Goal: Task Accomplishment & Management: Manage account settings

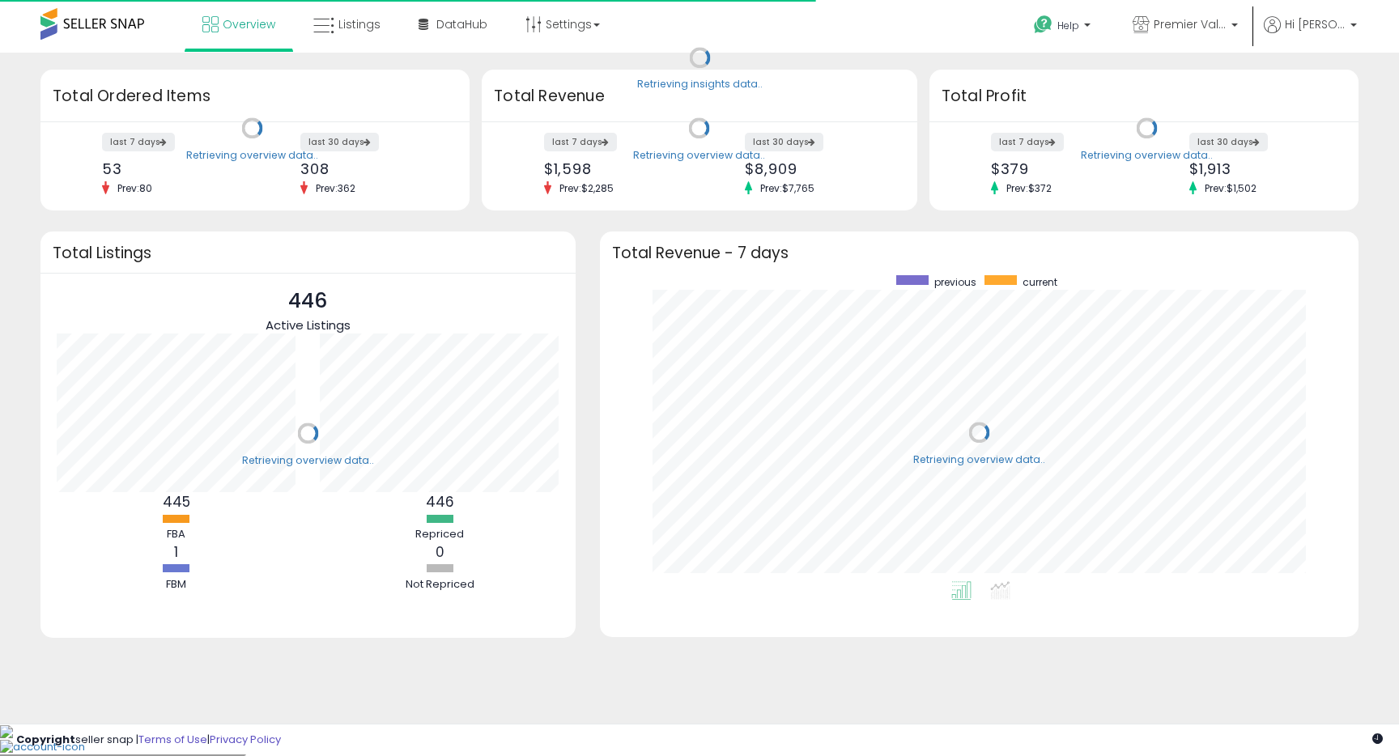
scroll to position [306, 726]
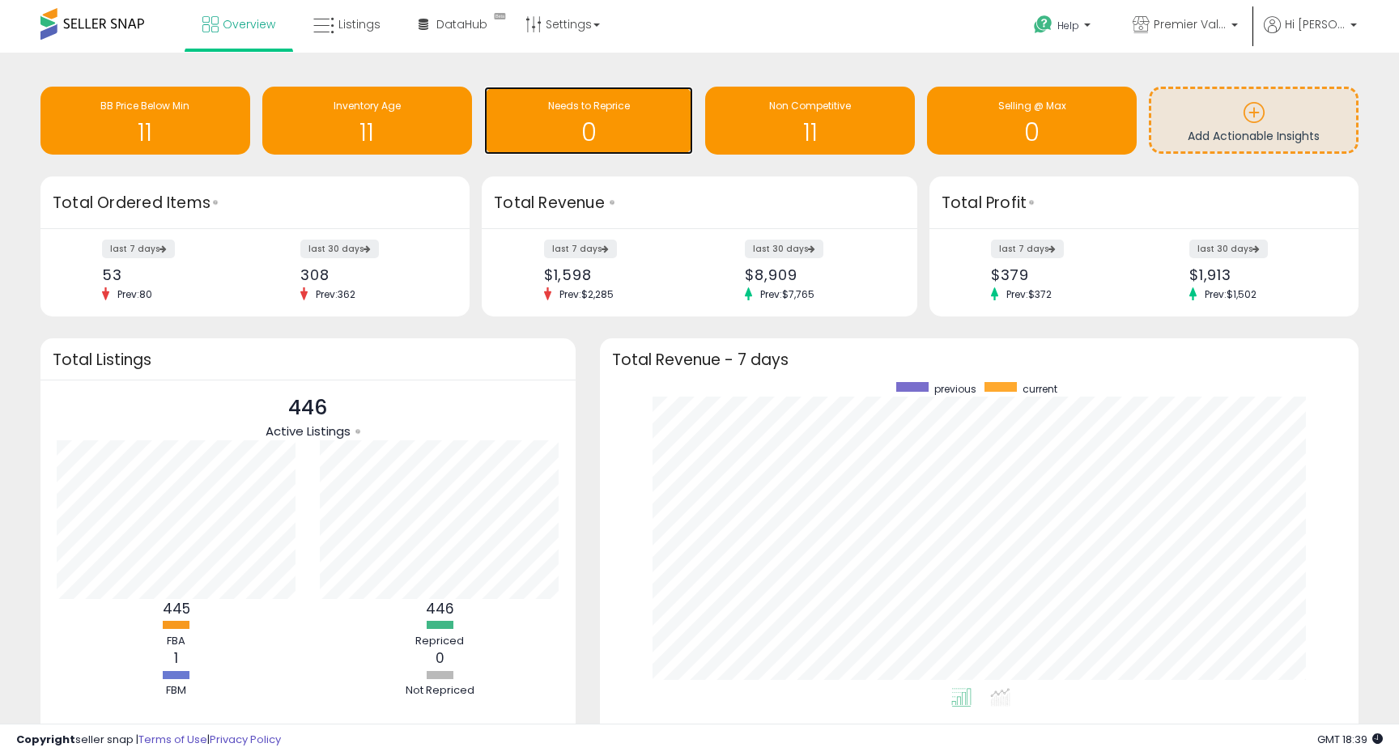
click at [612, 119] on h1 "0" at bounding box center [588, 132] width 193 height 27
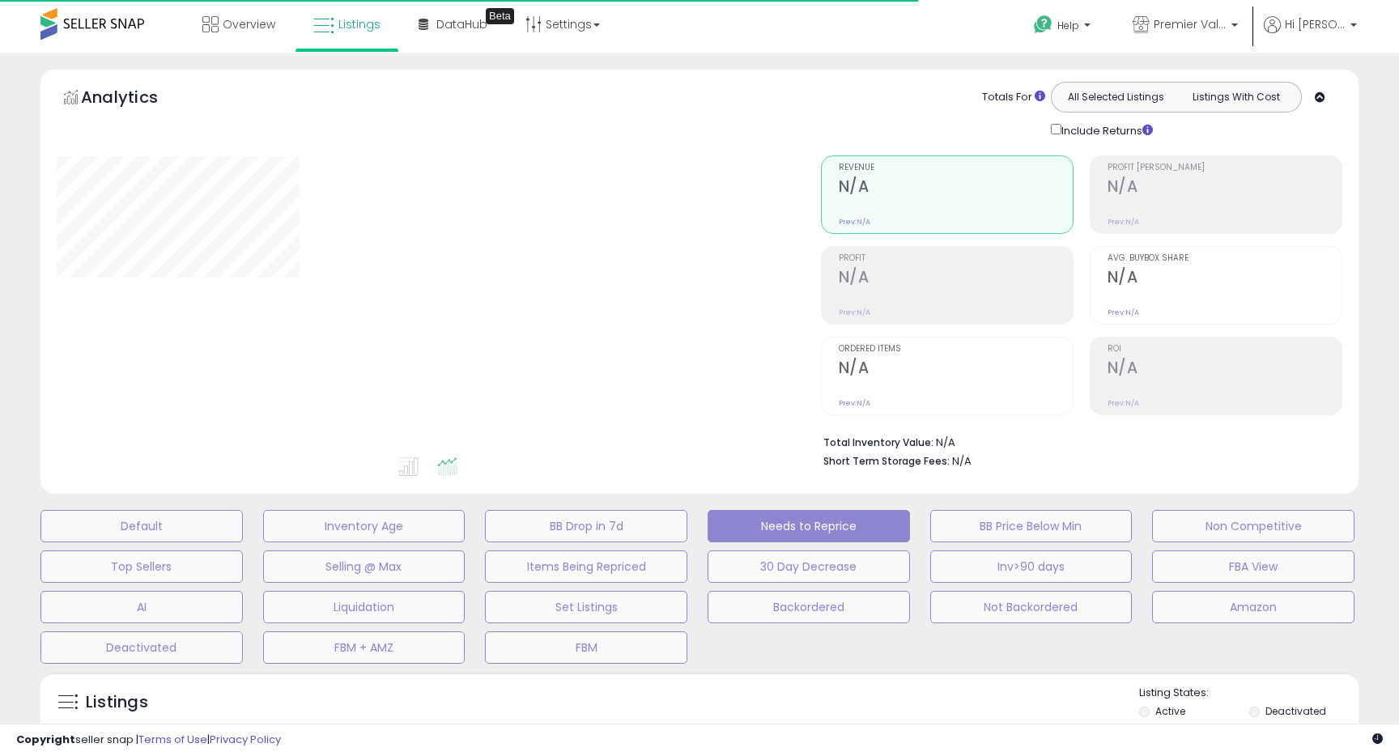
select select "**"
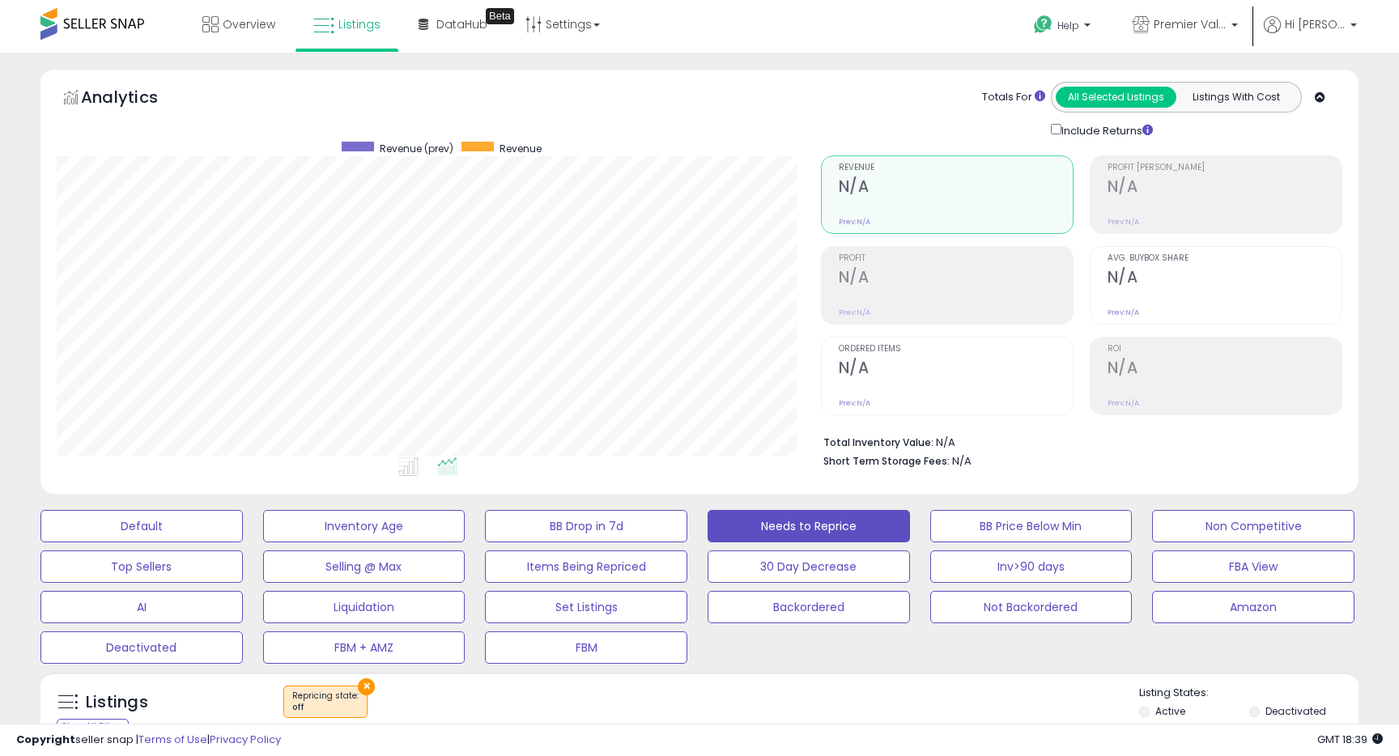
scroll to position [332, 763]
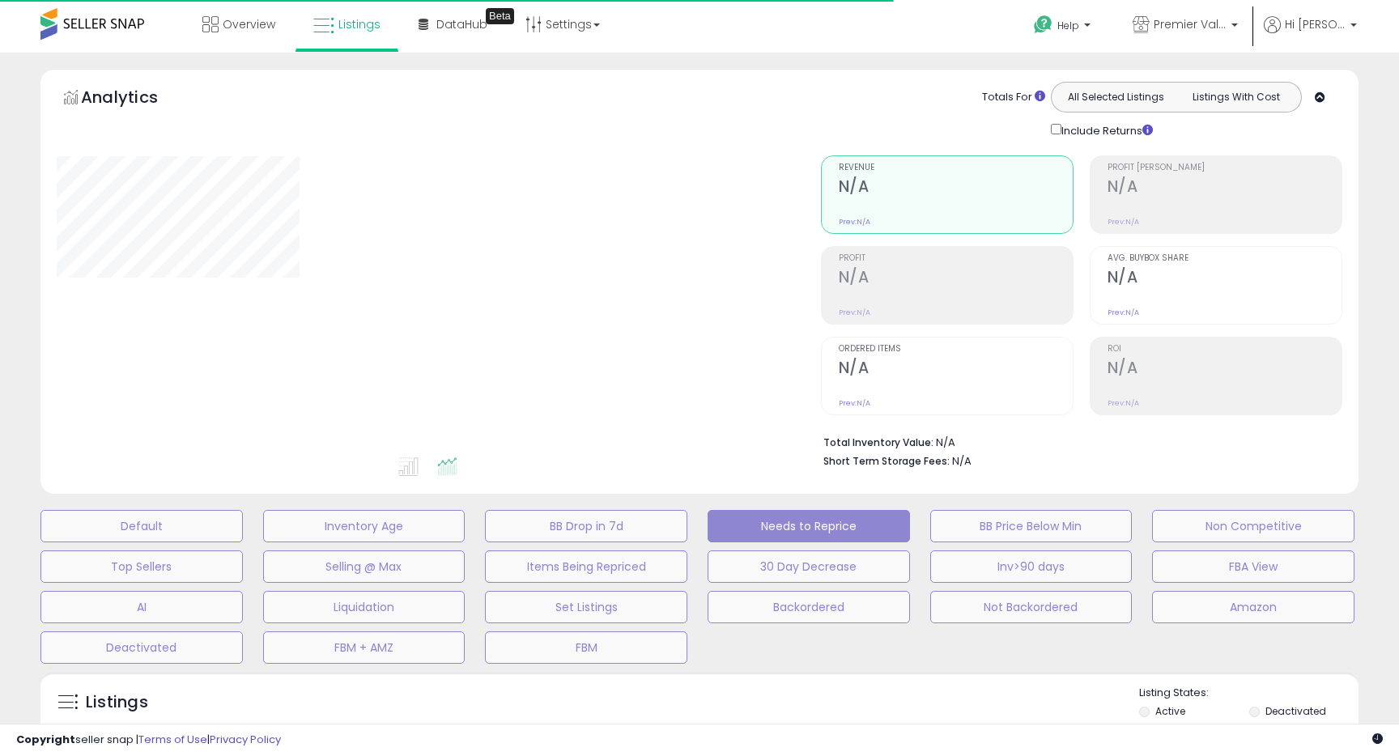
select select "**"
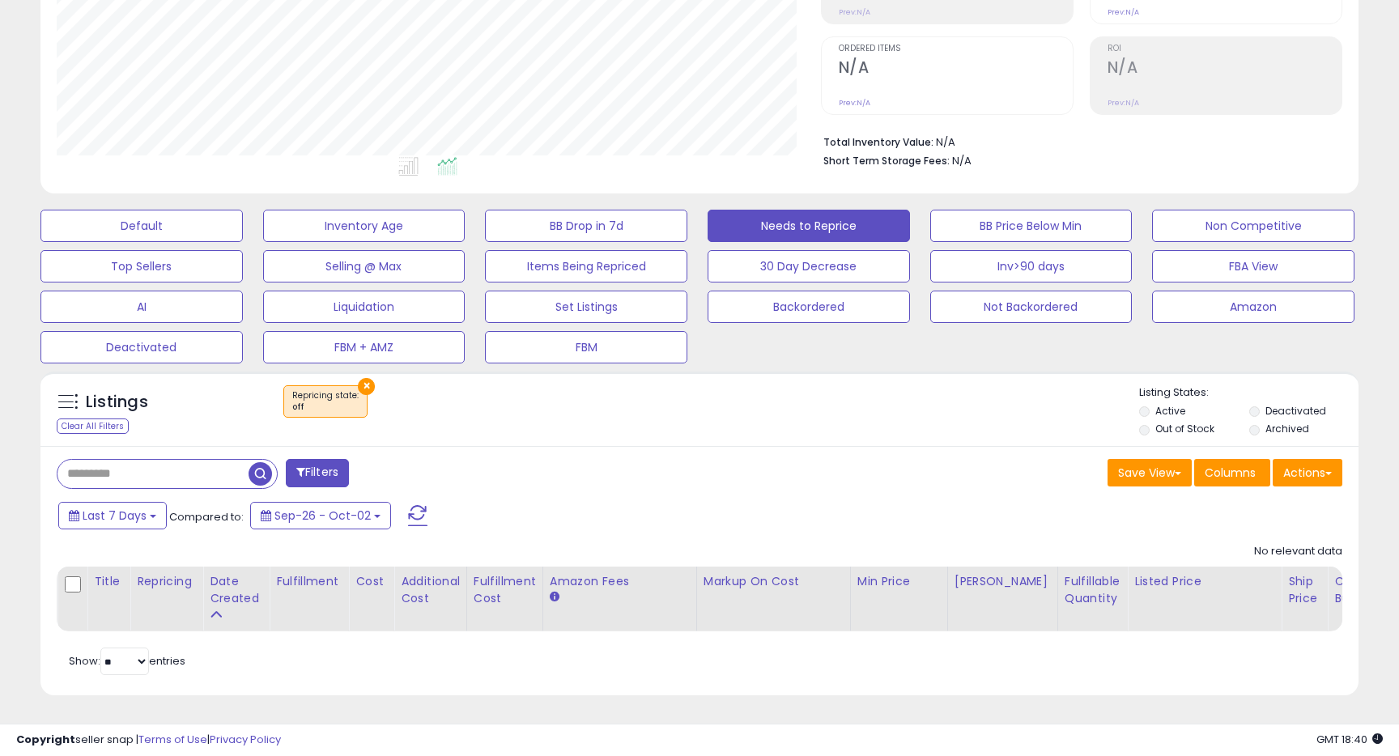
scroll to position [332, 763]
click at [365, 382] on button "×" at bounding box center [366, 386] width 17 height 17
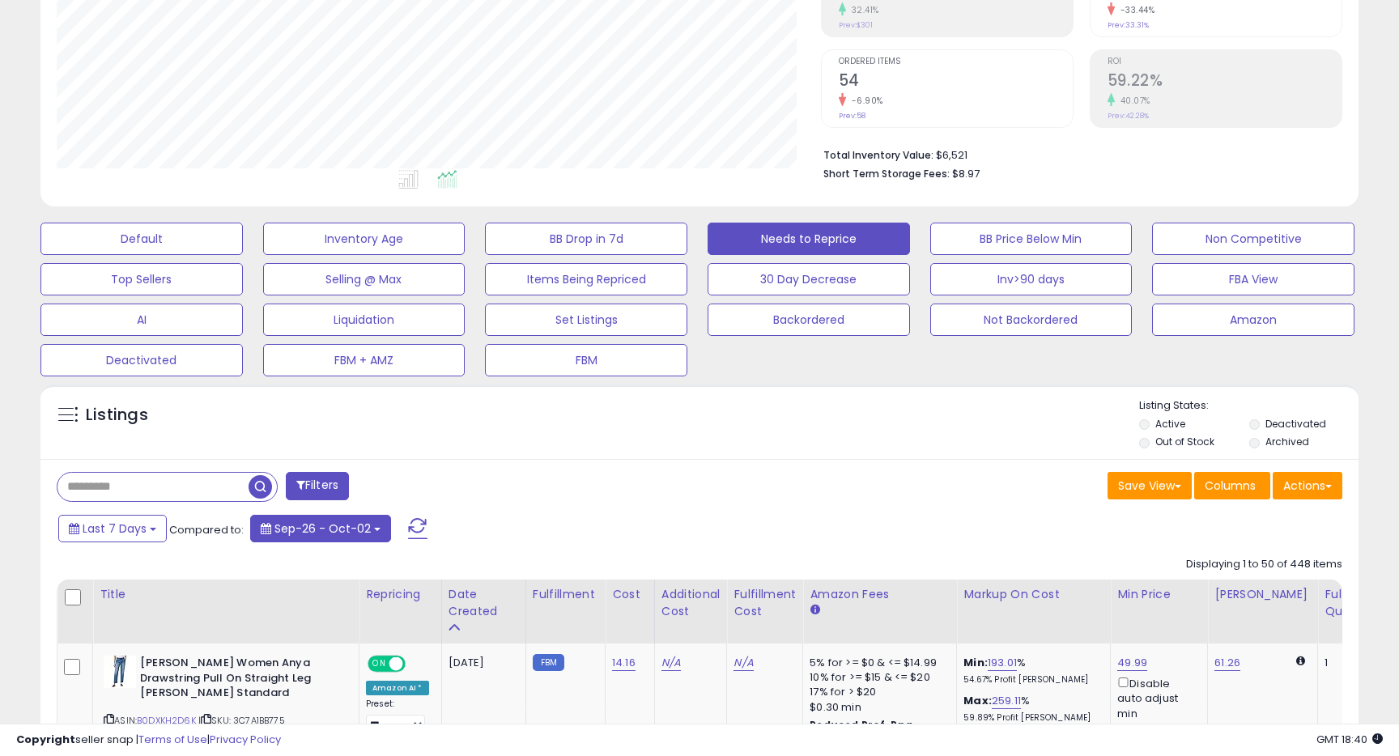
scroll to position [304, 0]
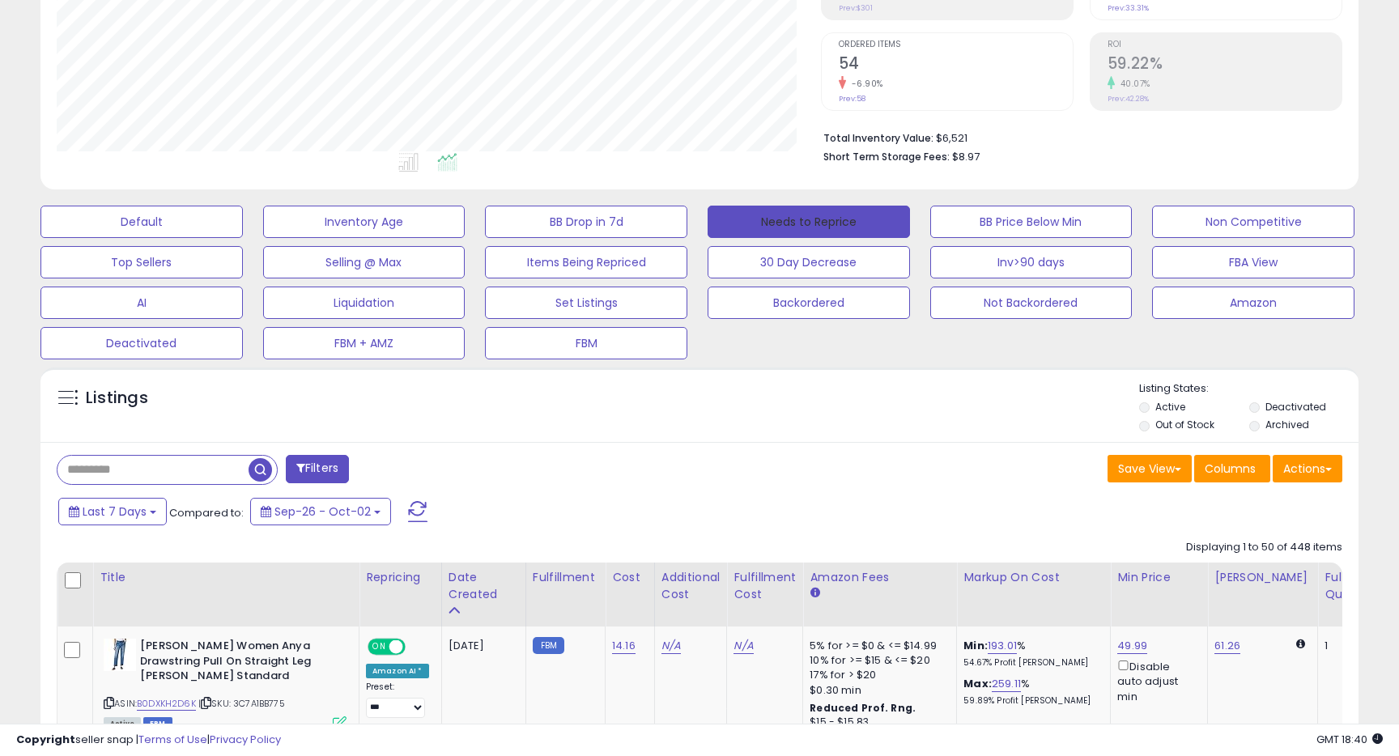
click at [823, 229] on button "Needs to Reprice" at bounding box center [808, 222] width 202 height 32
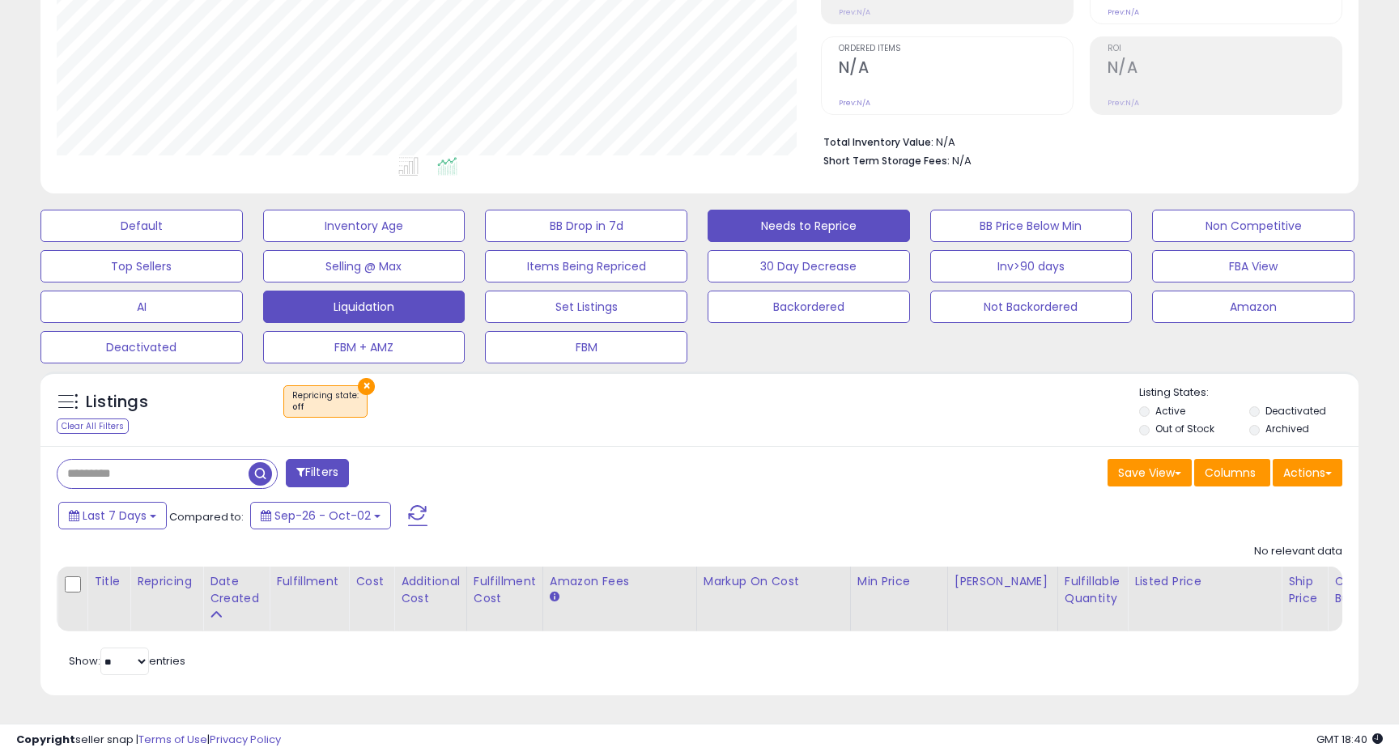
scroll to position [0, 0]
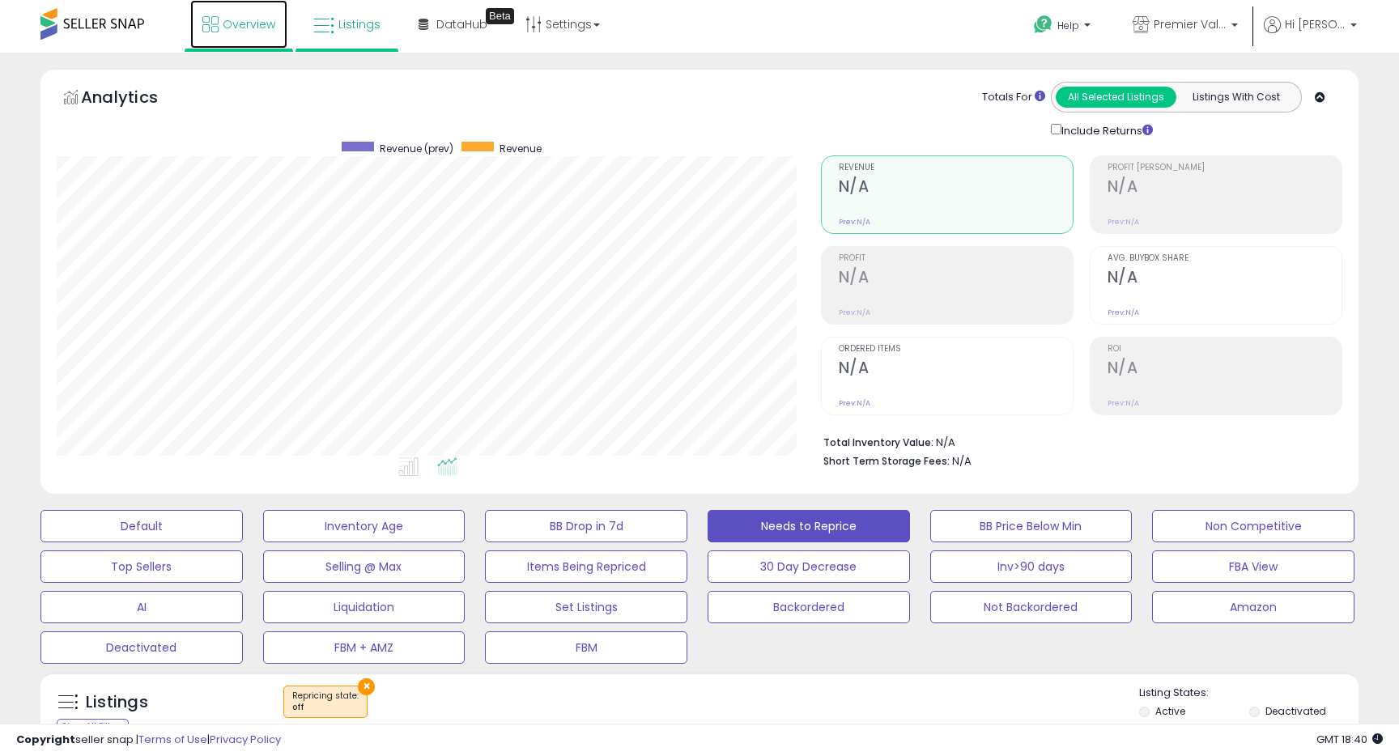
click at [249, 29] on span "Overview" at bounding box center [249, 24] width 53 height 16
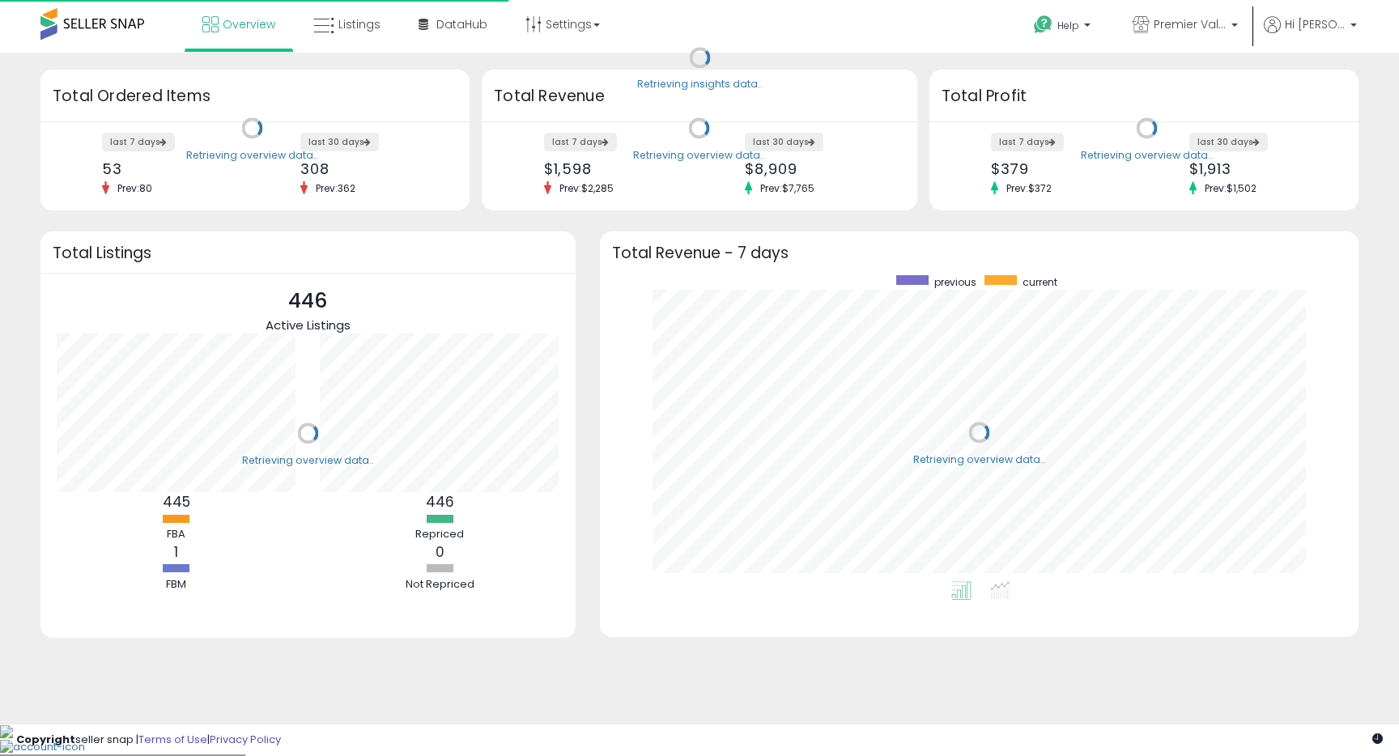
scroll to position [306, 726]
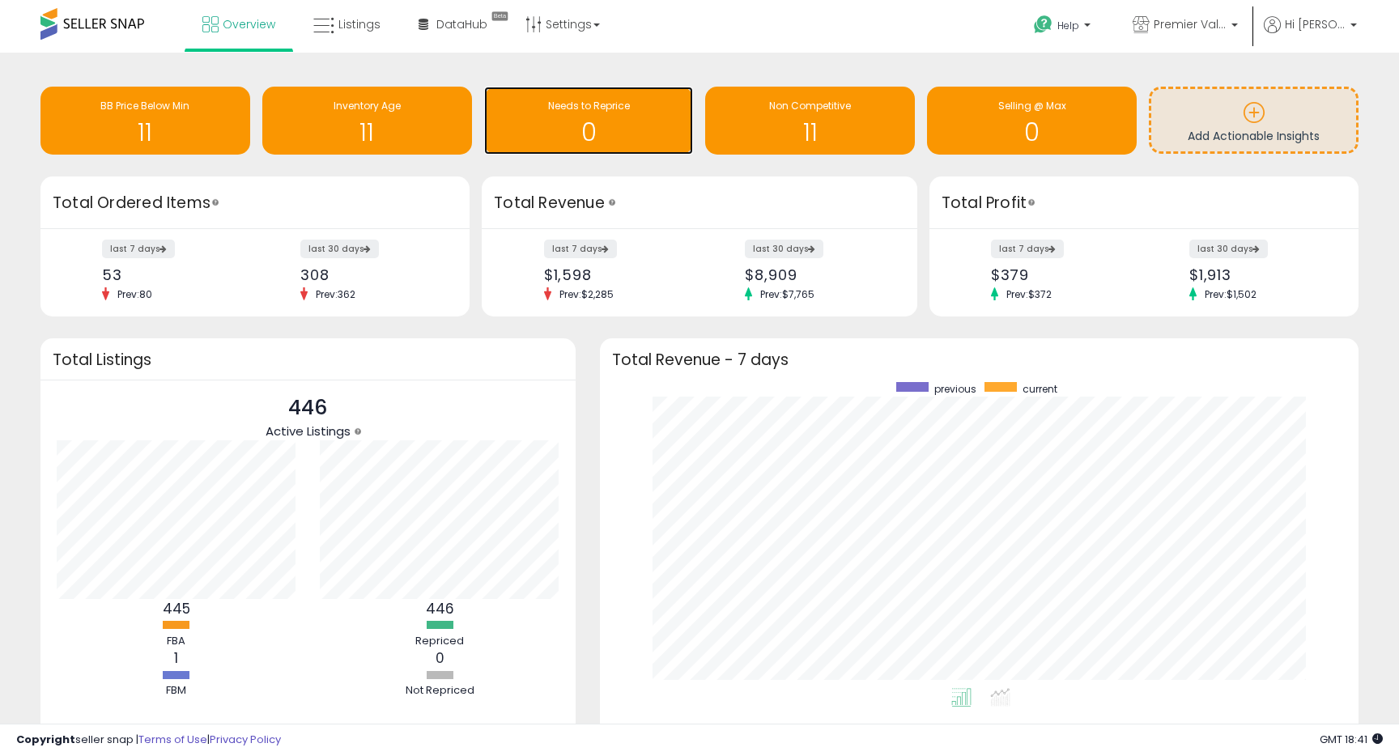
click at [548, 100] on span "Needs to Reprice" at bounding box center [589, 106] width 82 height 14
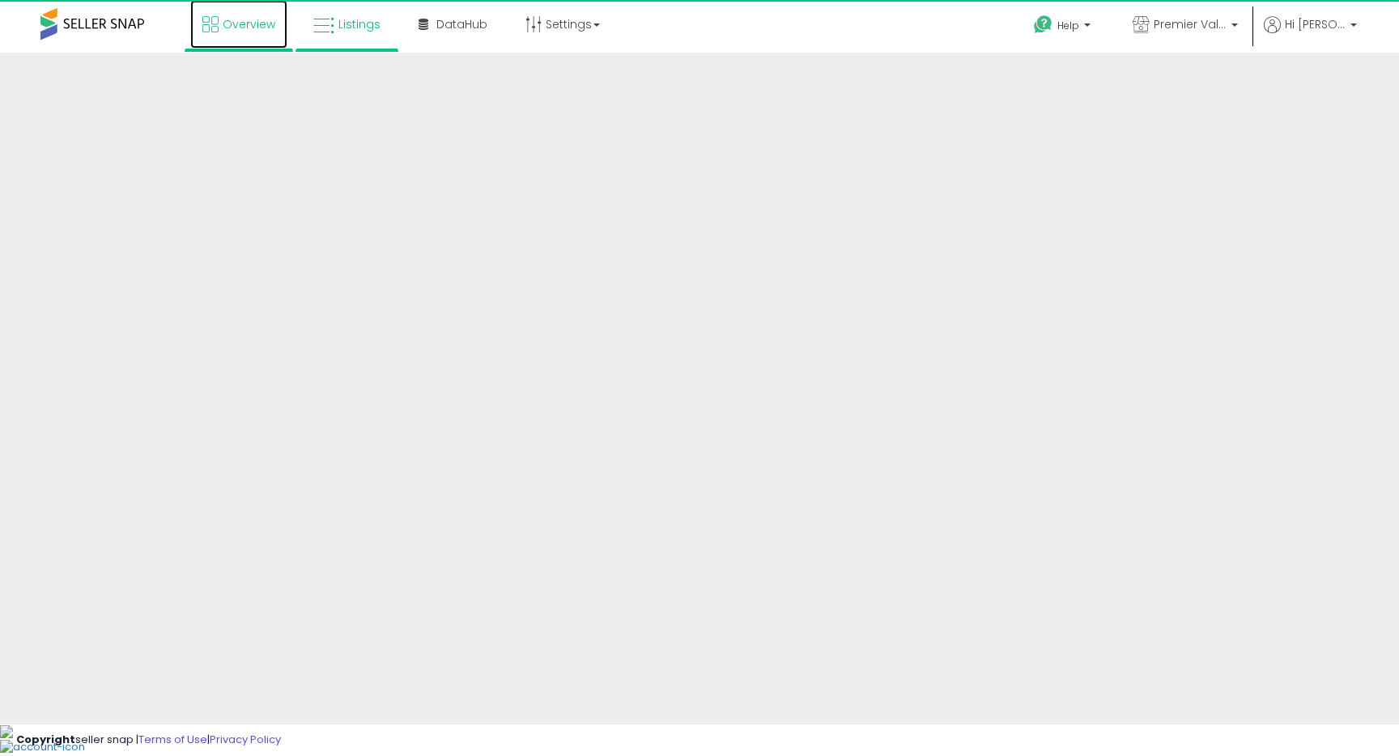
click at [236, 30] on span "Overview" at bounding box center [249, 24] width 53 height 16
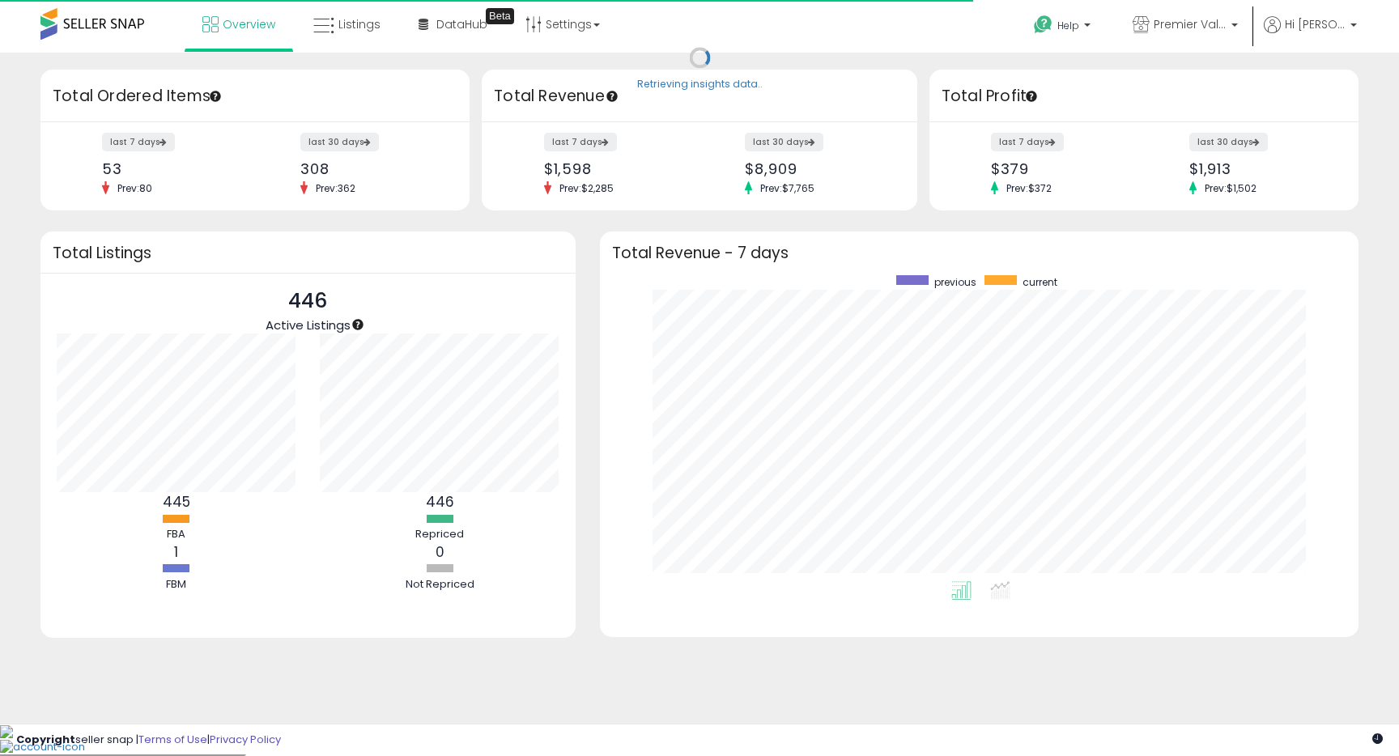
scroll to position [306, 726]
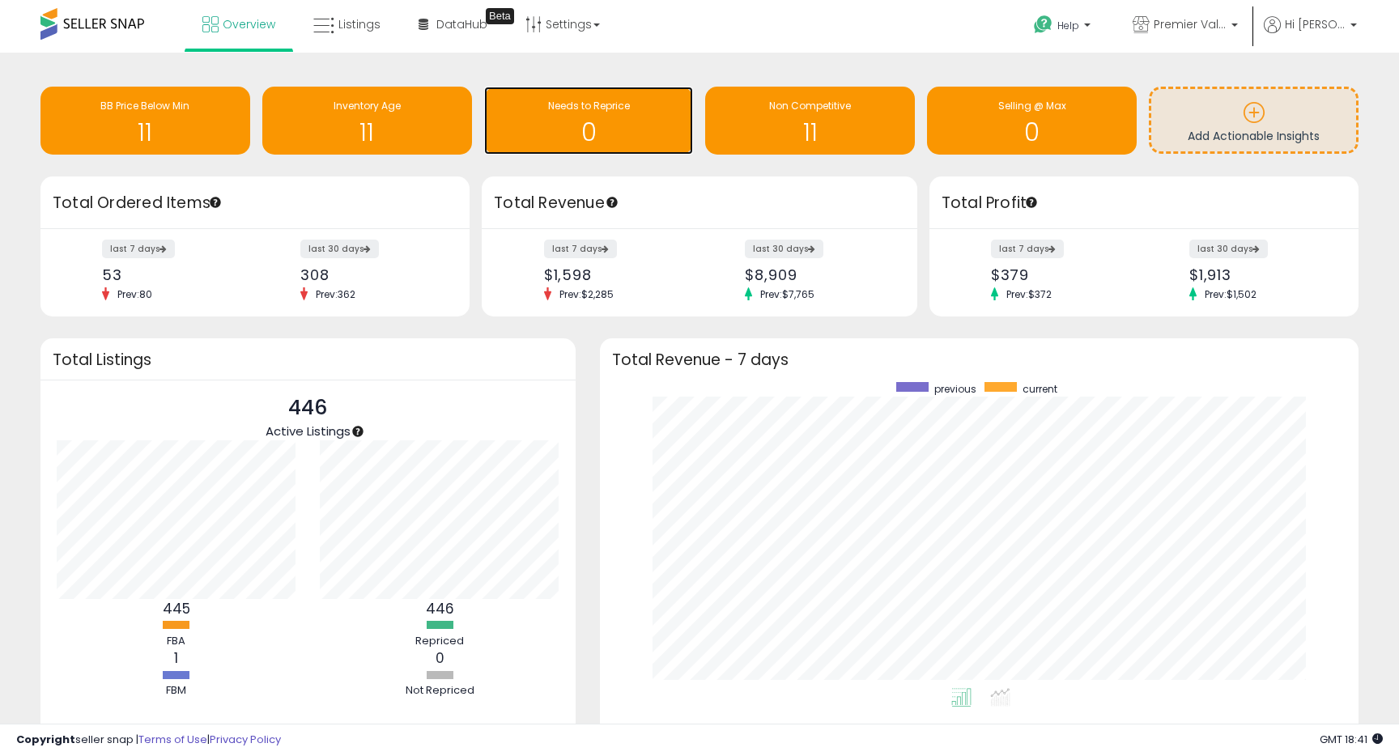
click at [579, 132] on h1 "0" at bounding box center [588, 132] width 193 height 27
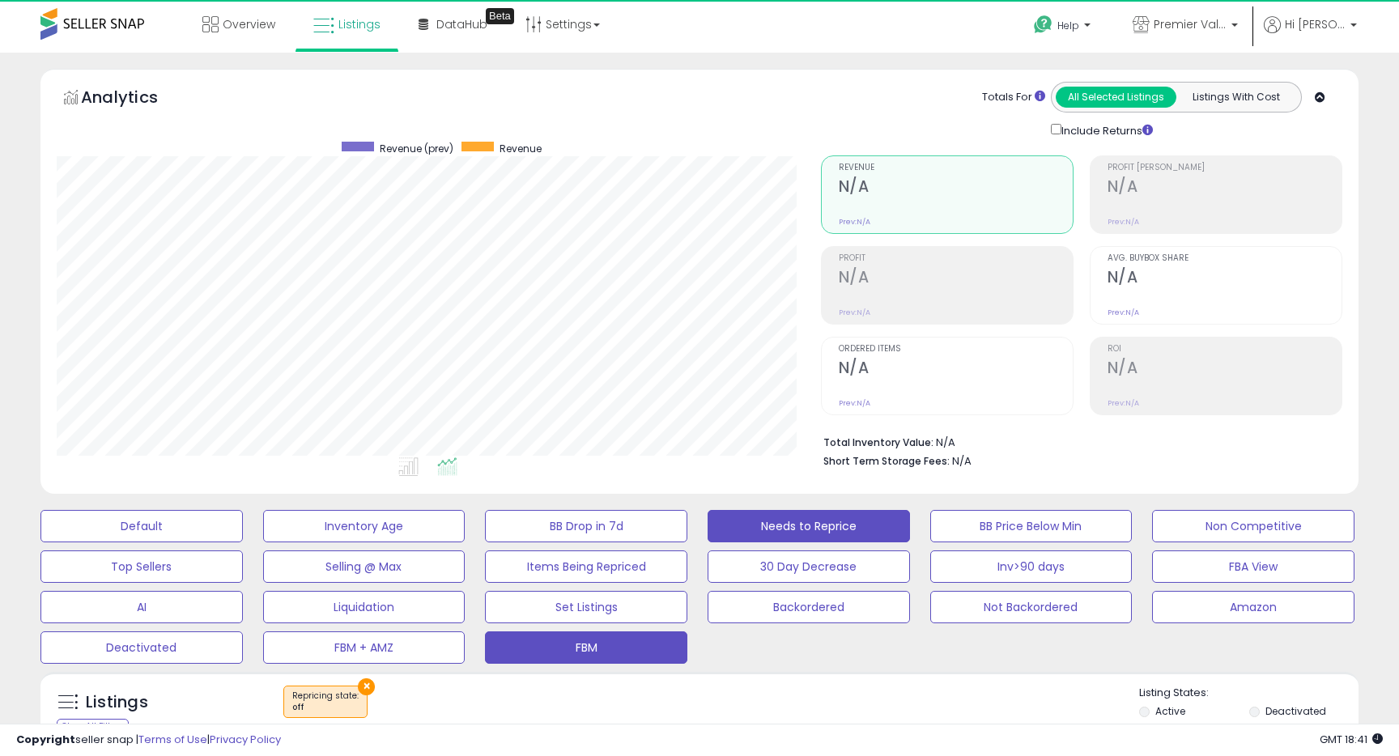
scroll to position [332, 763]
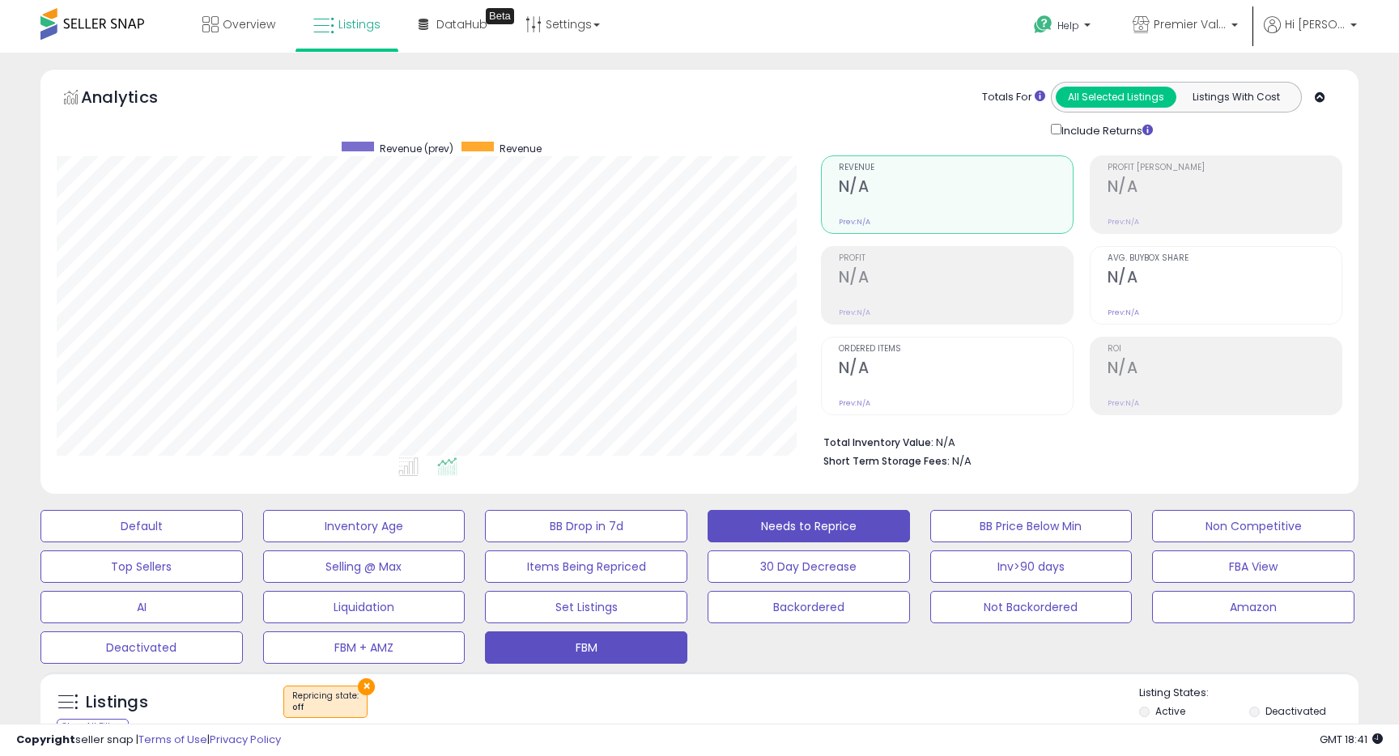
click at [602, 646] on button "FBM" at bounding box center [586, 647] width 202 height 32
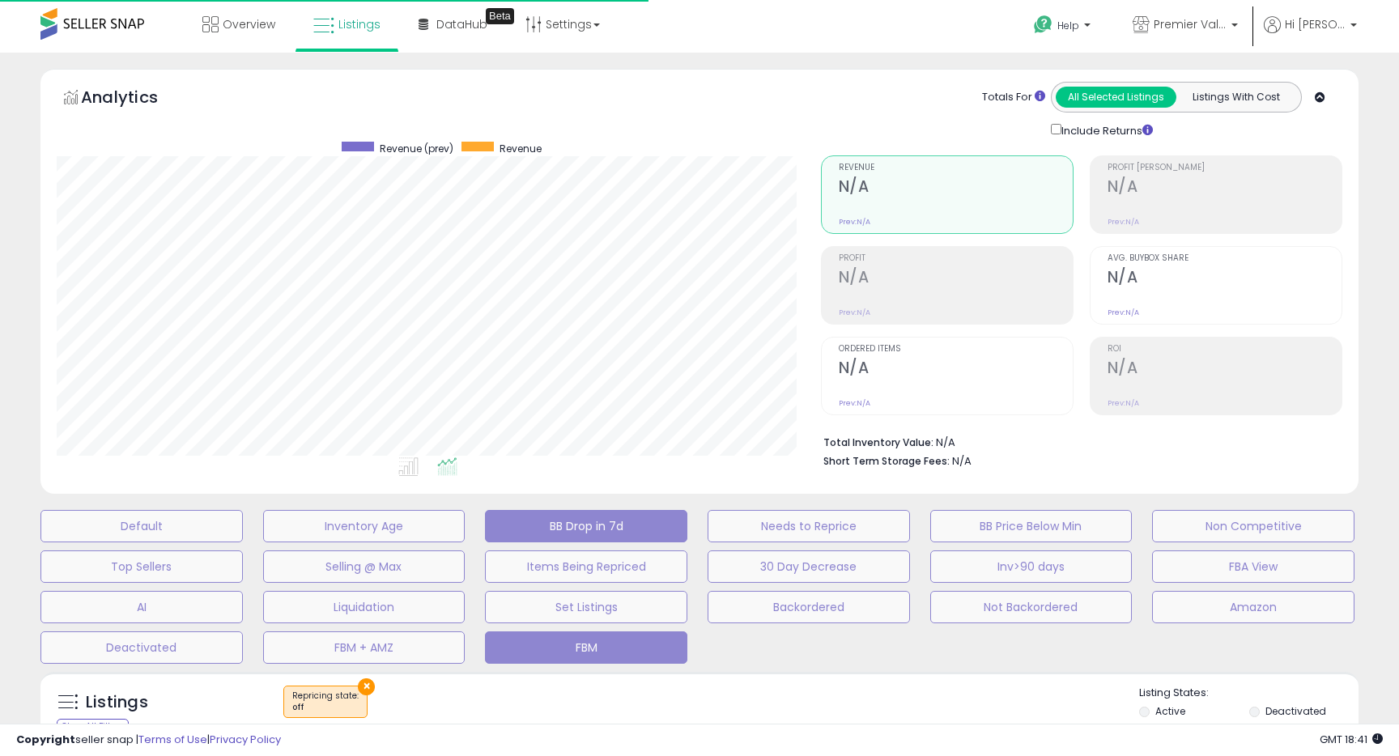
select select "**"
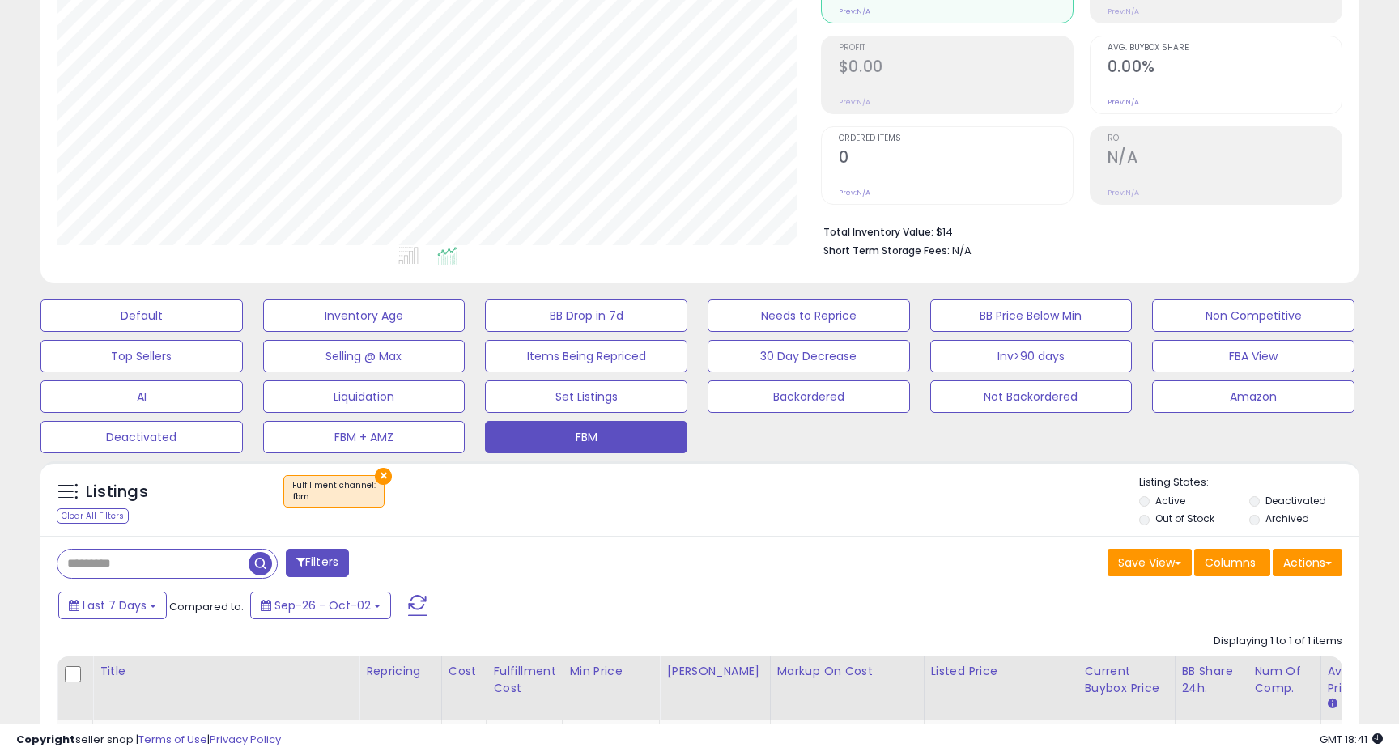
scroll to position [0, 0]
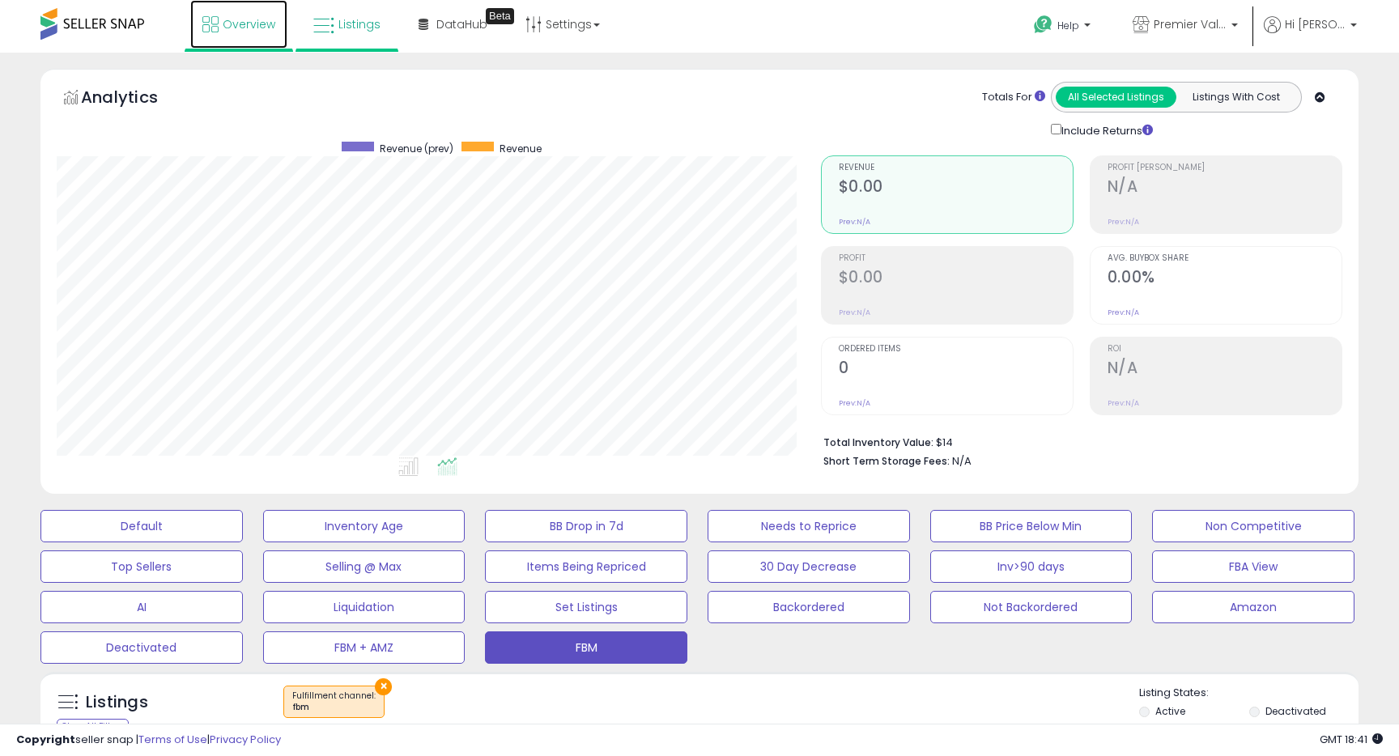
click at [245, 23] on span "Overview" at bounding box center [249, 24] width 53 height 16
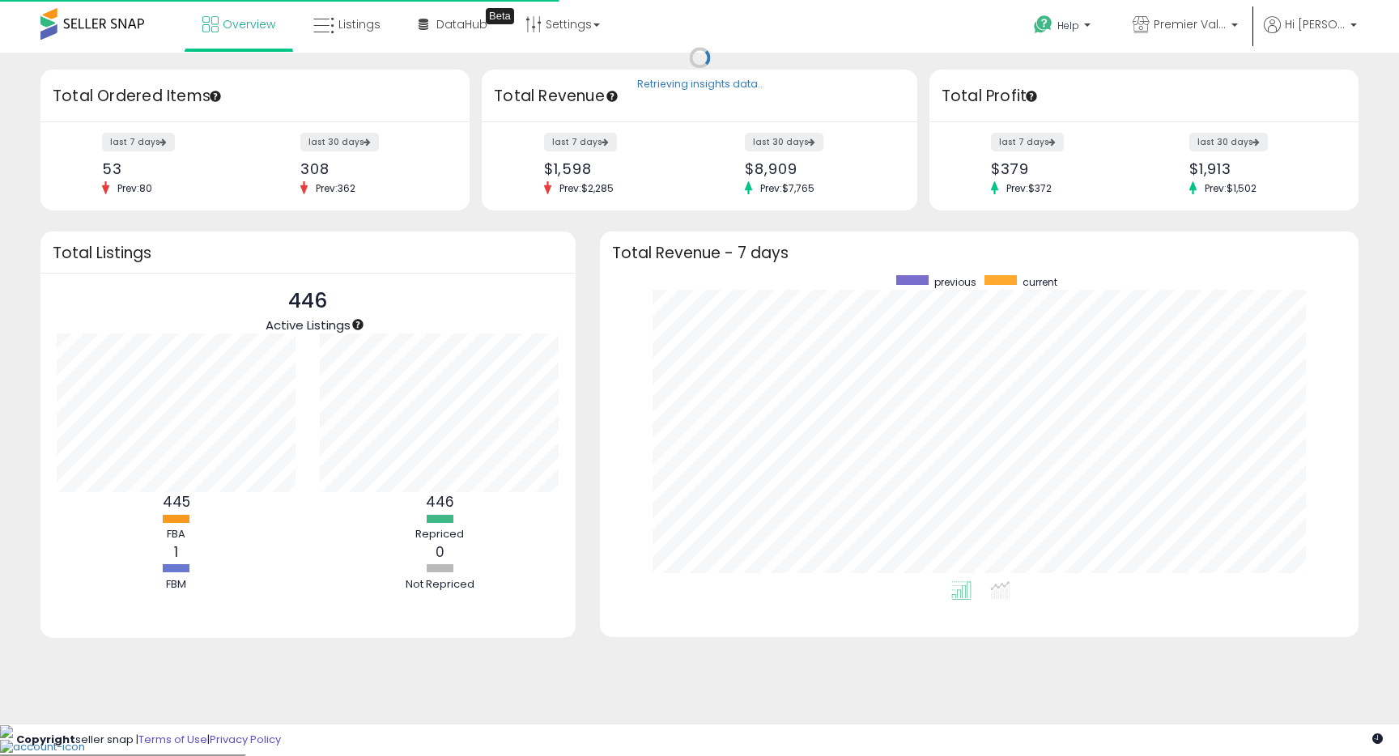
scroll to position [306, 726]
